Goal: Transaction & Acquisition: Purchase product/service

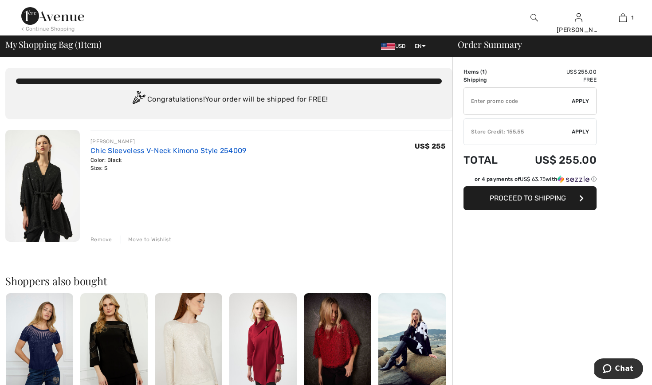
click at [193, 150] on link "Chic Sleeveless V-Neck Kimono Style 254009" at bounding box center [169, 150] width 156 height 8
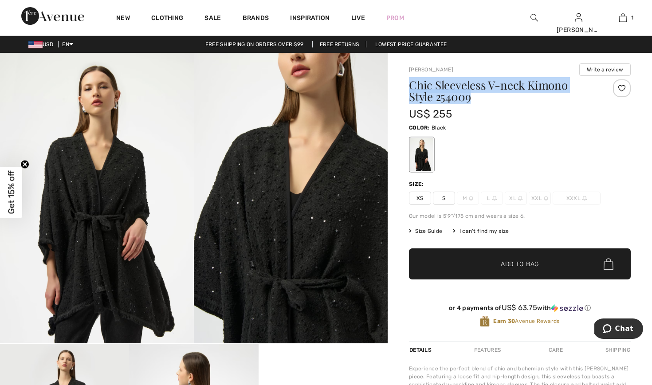
drag, startPoint x: 473, startPoint y: 99, endPoint x: 409, endPoint y: 83, distance: 66.5
copy h1 "Chic Sleeveless V-neck Kimono Style 254009"
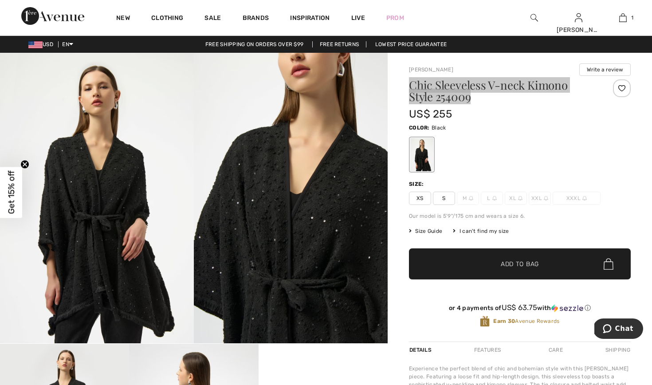
click at [620, 327] on span "Chat" at bounding box center [625, 329] width 18 height 8
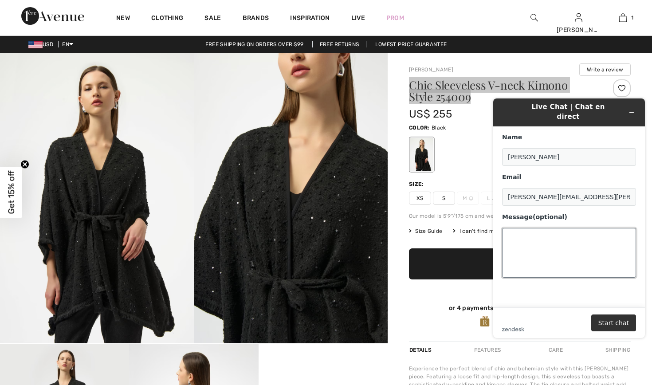
click at [521, 228] on textarea "Message (optional)" at bounding box center [569, 253] width 134 height 50
paste textarea "Chic Sleeveless V-neck Kimono Style 254009"
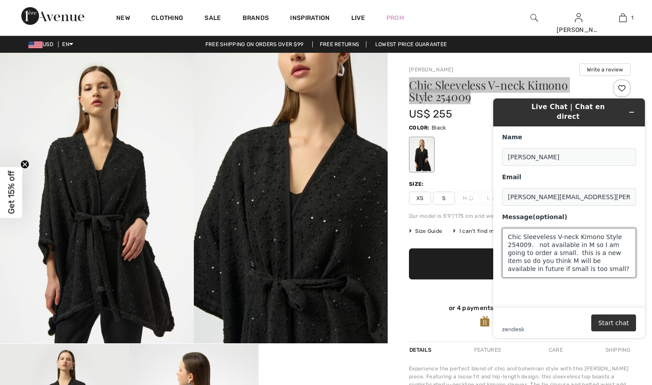
scroll to position [3, 0]
type textarea "Chic Sleeveless V-neck Kimono Style 254009. not available in M so I am going to…"
click at [605, 328] on button "Start chat" at bounding box center [614, 323] width 45 height 17
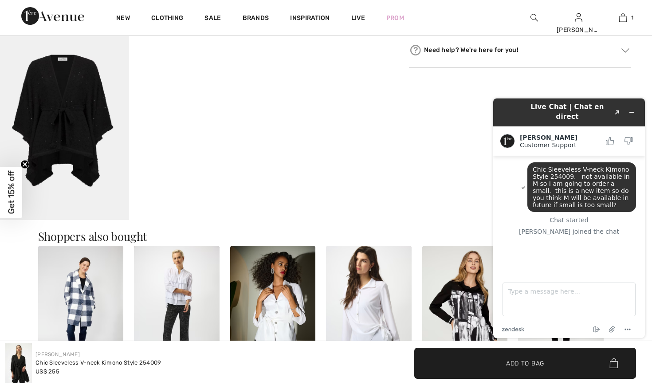
scroll to position [509, 0]
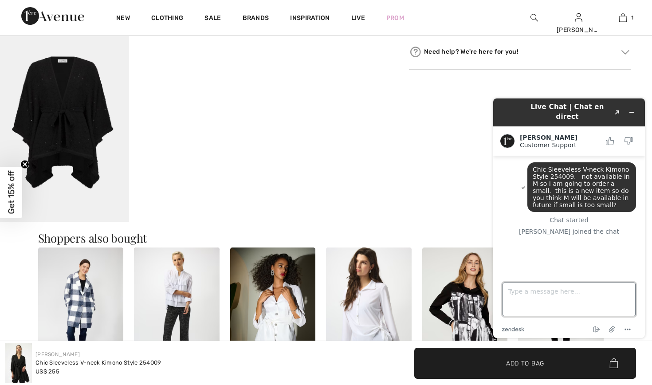
click at [536, 290] on textarea "Type a message here..." at bounding box center [569, 300] width 133 height 34
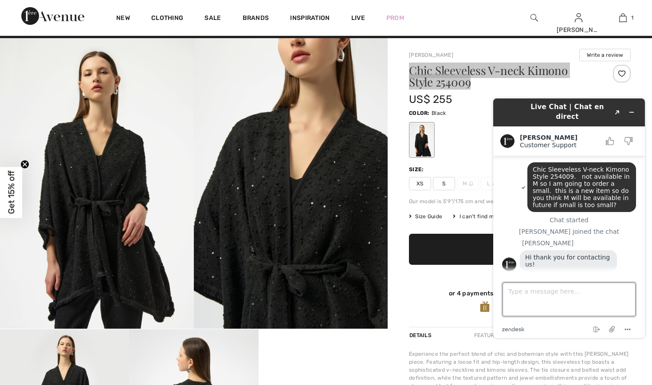
scroll to position [20, 0]
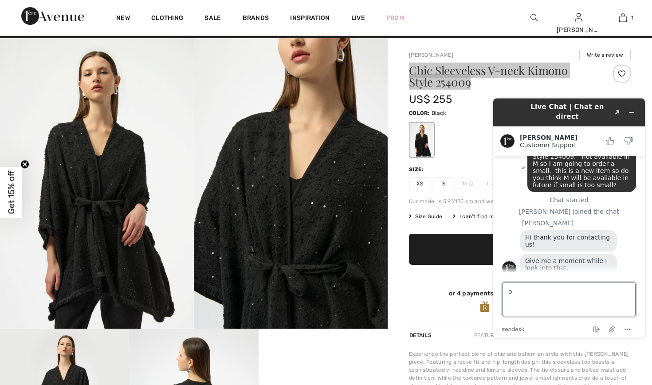
type textarea "ok"
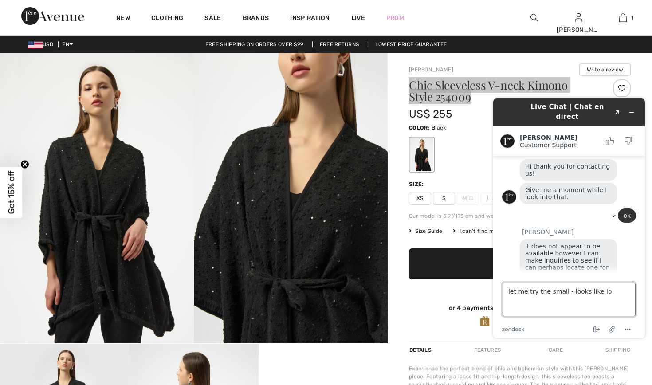
scroll to position [114, 0]
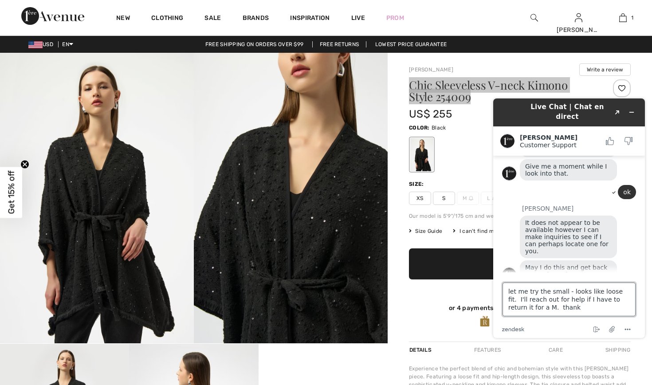
type textarea "let me try the small - looks like loose fit. I'll reach out for help if I have …"
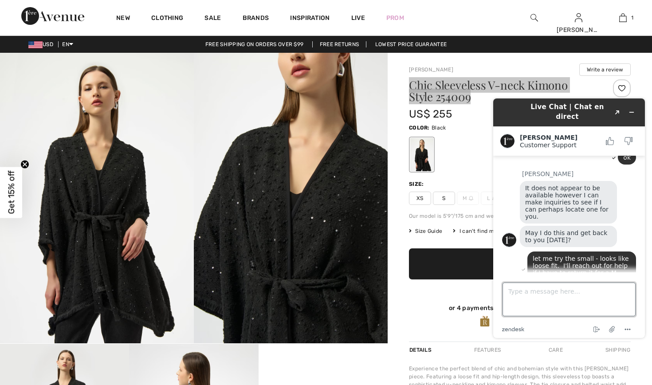
scroll to position [147, 0]
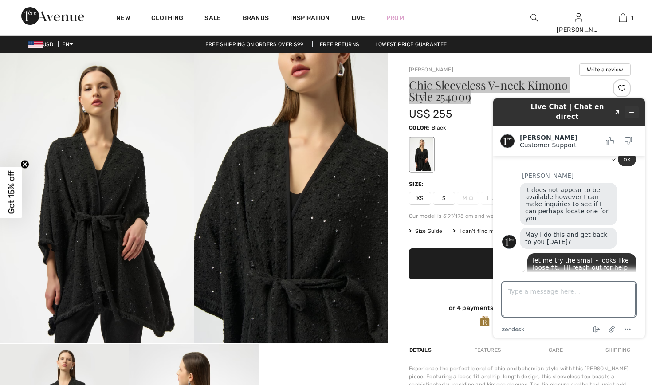
click at [631, 109] on icon "Minimize widget" at bounding box center [632, 112] width 6 height 6
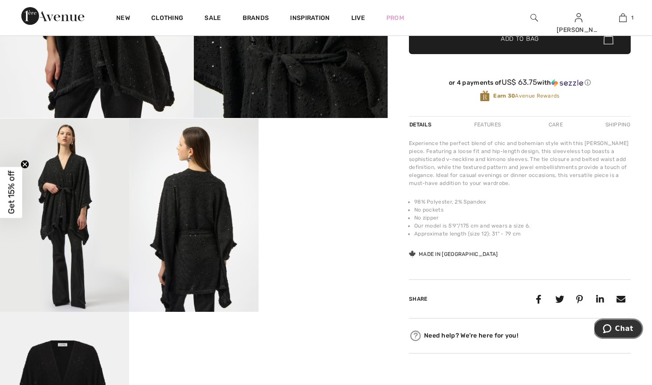
scroll to position [229, 0]
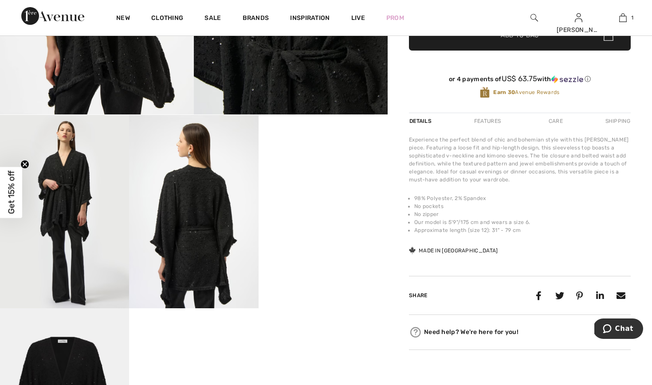
click at [328, 180] on video "Your browser does not support the video tag." at bounding box center [323, 147] width 129 height 65
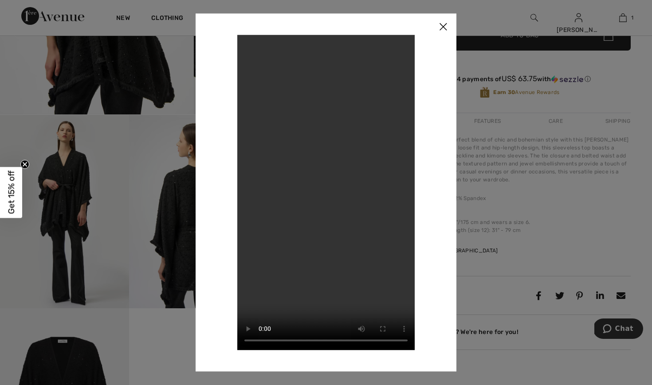
click at [442, 24] on img at bounding box center [443, 27] width 27 height 28
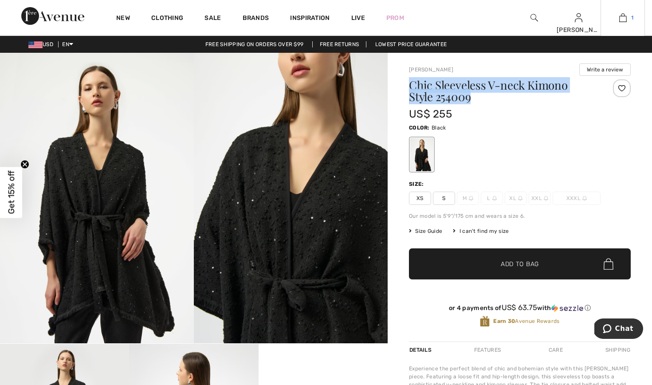
scroll to position [0, 0]
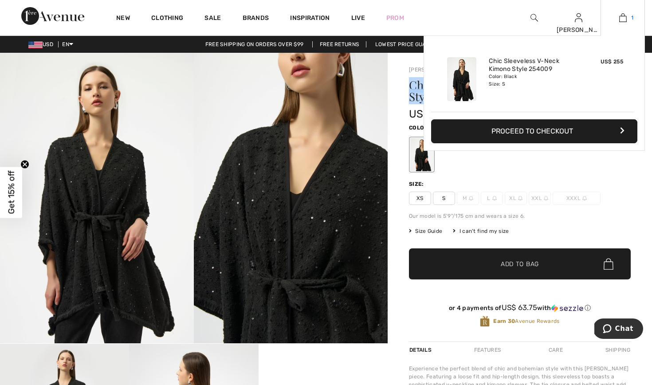
click at [623, 14] on img at bounding box center [624, 17] width 8 height 11
click at [531, 126] on button "Proceed to Checkout" at bounding box center [534, 131] width 206 height 24
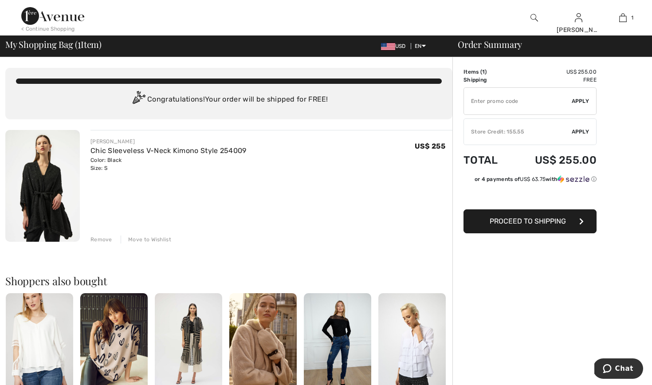
click at [537, 131] on div "Store Credit: 155.55" at bounding box center [518, 132] width 108 height 8
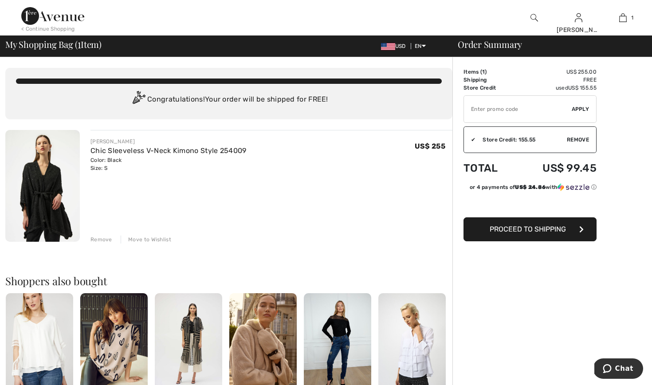
click at [515, 228] on span "Proceed to Shipping" at bounding box center [528, 229] width 76 height 8
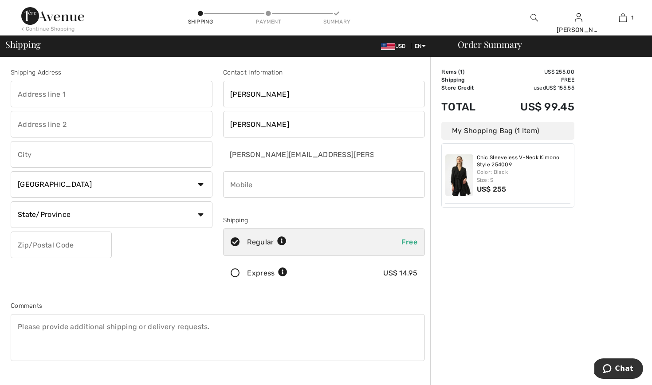
click at [156, 96] on input "text" at bounding box center [112, 94] width 202 height 27
type input "4949 beach street ne"
type input "prior lake"
select select "US"
select select "MN"
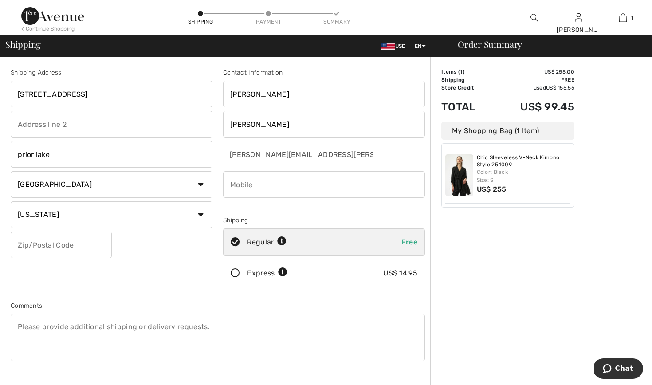
click at [84, 247] on input "text" at bounding box center [61, 245] width 101 height 27
type input "55372"
click at [244, 184] on input "phone" at bounding box center [324, 184] width 202 height 27
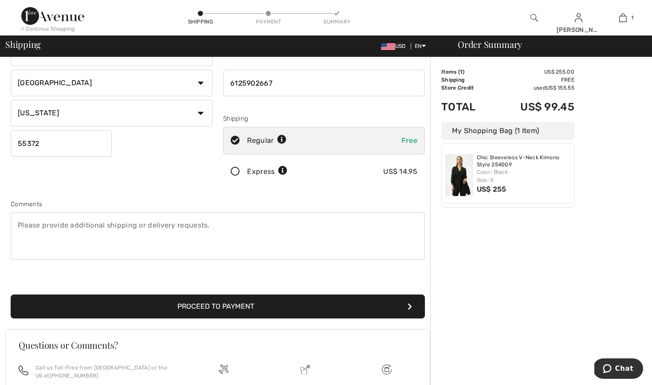
scroll to position [108, 0]
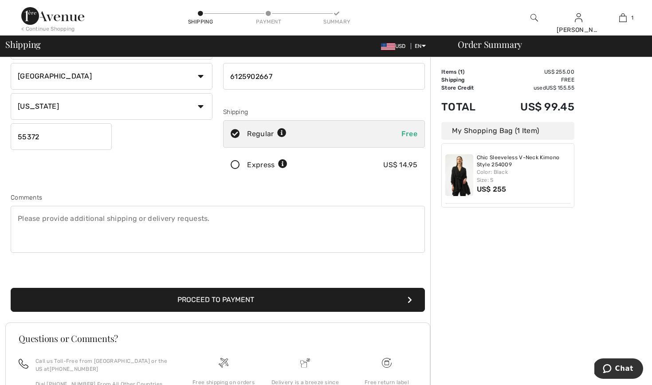
type input "6125902667"
click at [237, 298] on button "Proceed to Payment" at bounding box center [218, 300] width 414 height 24
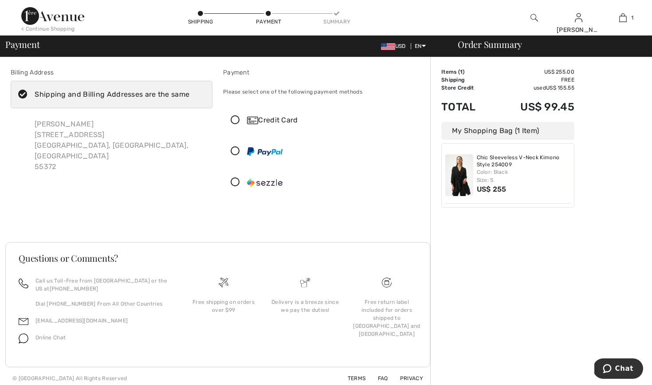
click at [239, 117] on icon at bounding box center [236, 120] width 24 height 9
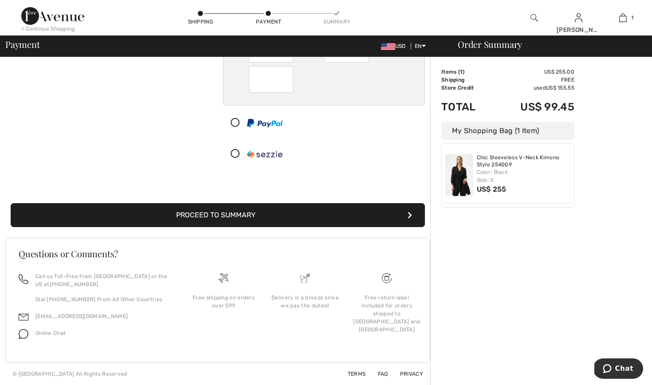
scroll to position [128, 0]
click at [229, 215] on button "Proceed to Summary" at bounding box center [218, 215] width 414 height 24
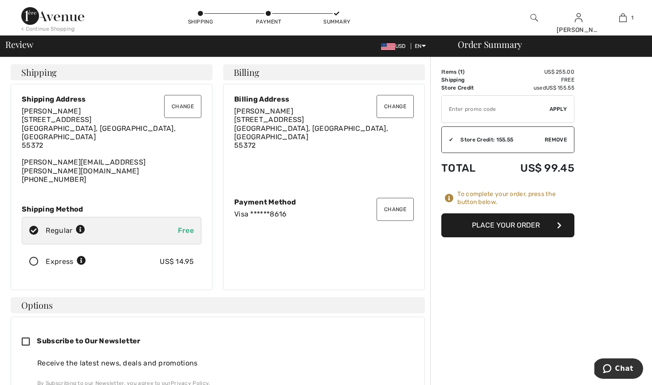
click at [490, 228] on button "Place Your Order" at bounding box center [508, 225] width 133 height 24
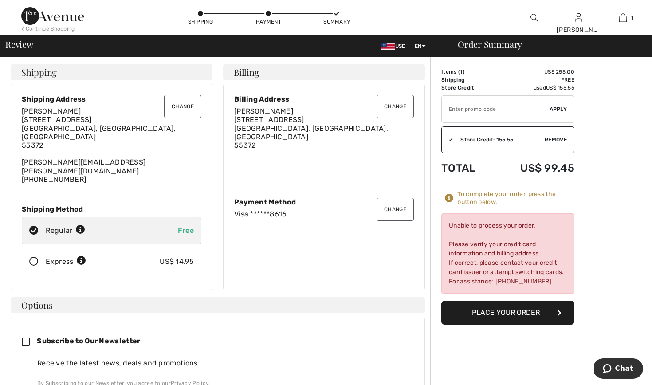
click at [391, 105] on button "Change" at bounding box center [395, 106] width 37 height 23
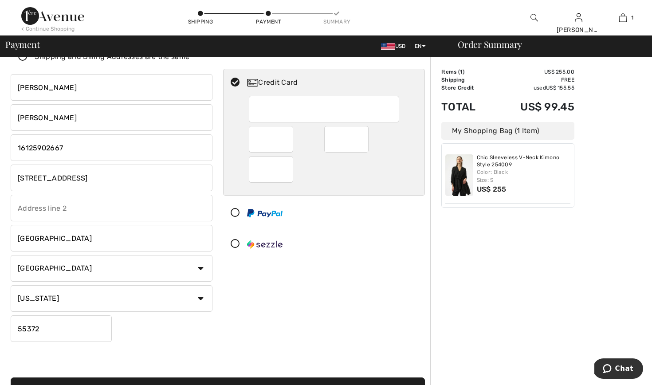
scroll to position [38, 0]
drag, startPoint x: 99, startPoint y: 176, endPoint x: 0, endPoint y: 171, distance: 99.1
click at [0, 171] on div "Billing Address Shipping and Billing Addresses are the same [PERSON_NAME] [STRE…" at bounding box center [326, 289] width 652 height 540
type input "[STREET_ADDRESS]"
drag, startPoint x: 57, startPoint y: 239, endPoint x: 0, endPoint y: 238, distance: 57.3
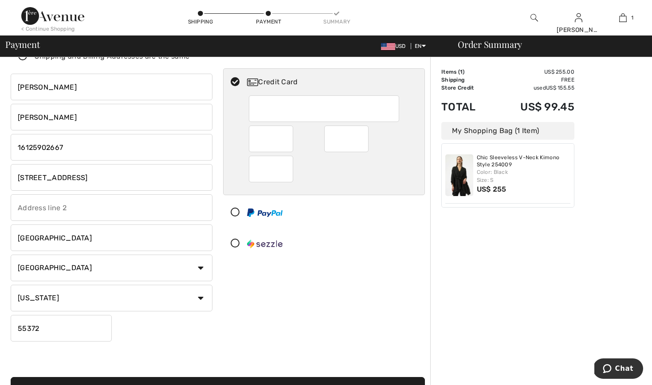
click at [0, 238] on div "Billing Address Shipping and Billing Addresses are the same Laurie Criego 4949 …" at bounding box center [326, 289] width 652 height 540
type input "venice"
select select "FL"
drag, startPoint x: 42, startPoint y: 330, endPoint x: 0, endPoint y: 330, distance: 41.7
click at [0, 331] on div "Billing Address Shipping and Billing Addresses are the same Laurie Criego 4949 …" at bounding box center [326, 289] width 652 height 540
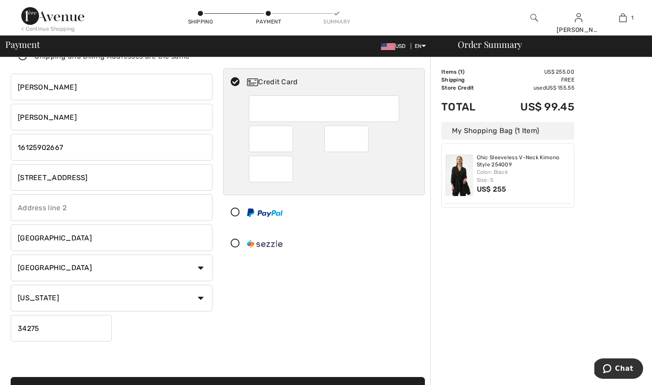
type input "34275"
click at [123, 347] on div "Billing Address Shipping and Billing Addresses are the same Laurie Criego 4949 …" at bounding box center [217, 209] width 425 height 403
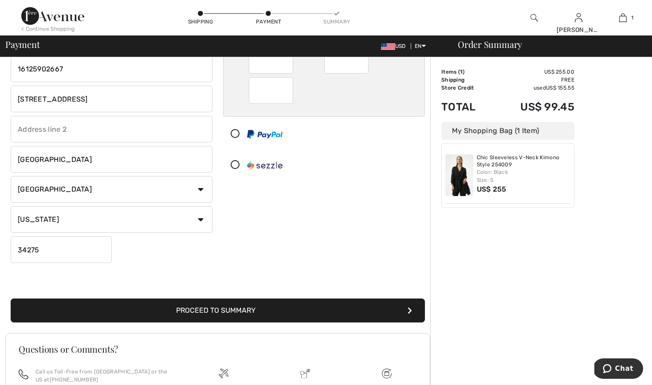
scroll to position [120, 0]
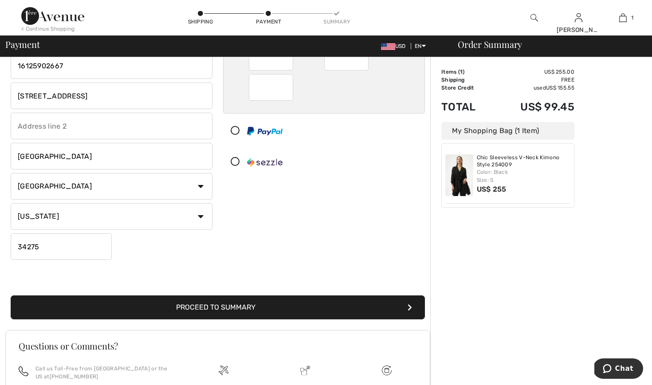
click at [311, 308] on button "Proceed to Summary" at bounding box center [218, 308] width 414 height 24
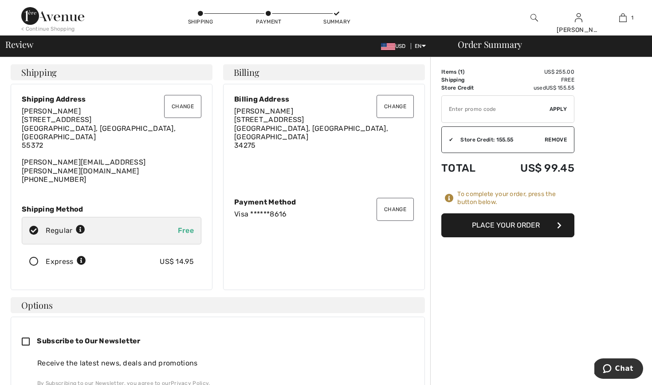
click at [485, 226] on button "Place Your Order" at bounding box center [508, 225] width 133 height 24
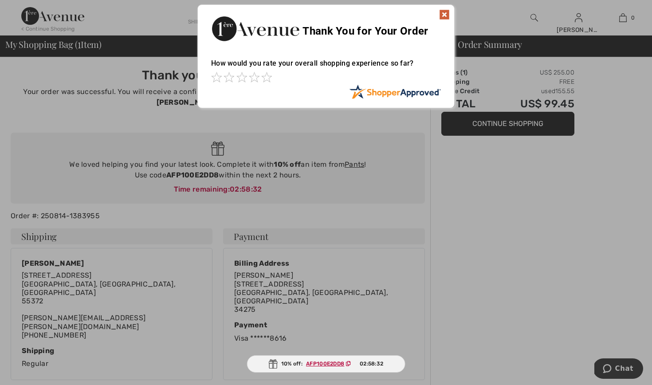
click at [447, 11] on img at bounding box center [444, 14] width 11 height 11
